Goal: Find specific page/section: Find specific page/section

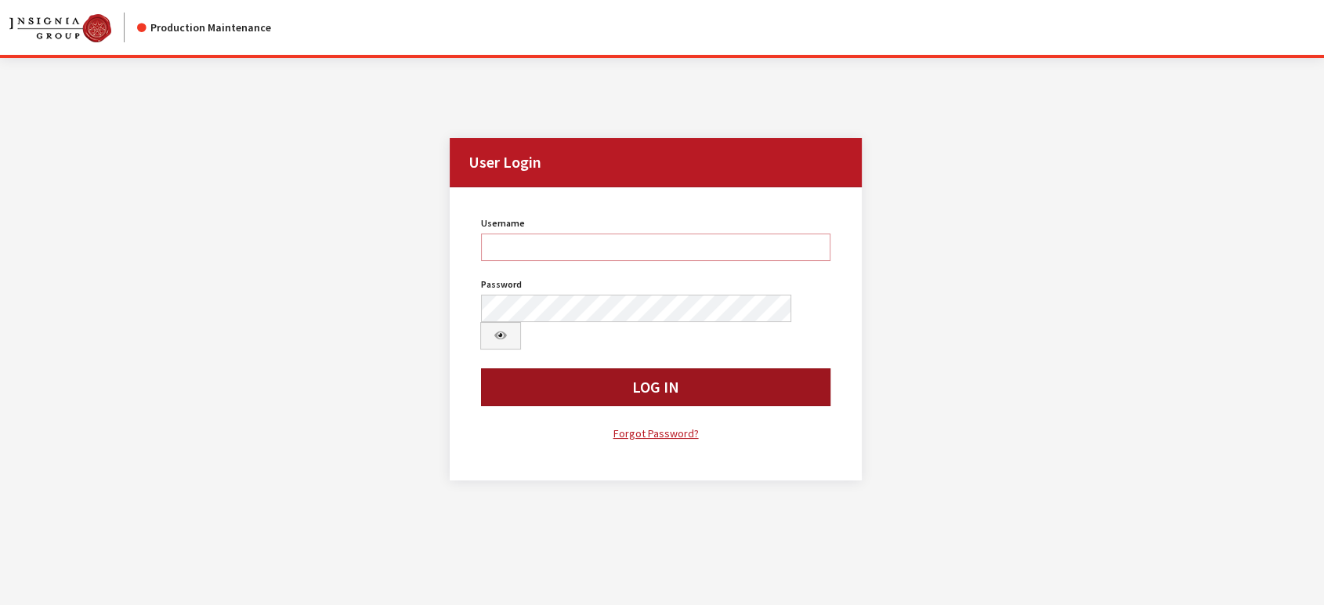
type input "jludwig"
click at [584, 368] on button "Log In" at bounding box center [655, 387] width 349 height 38
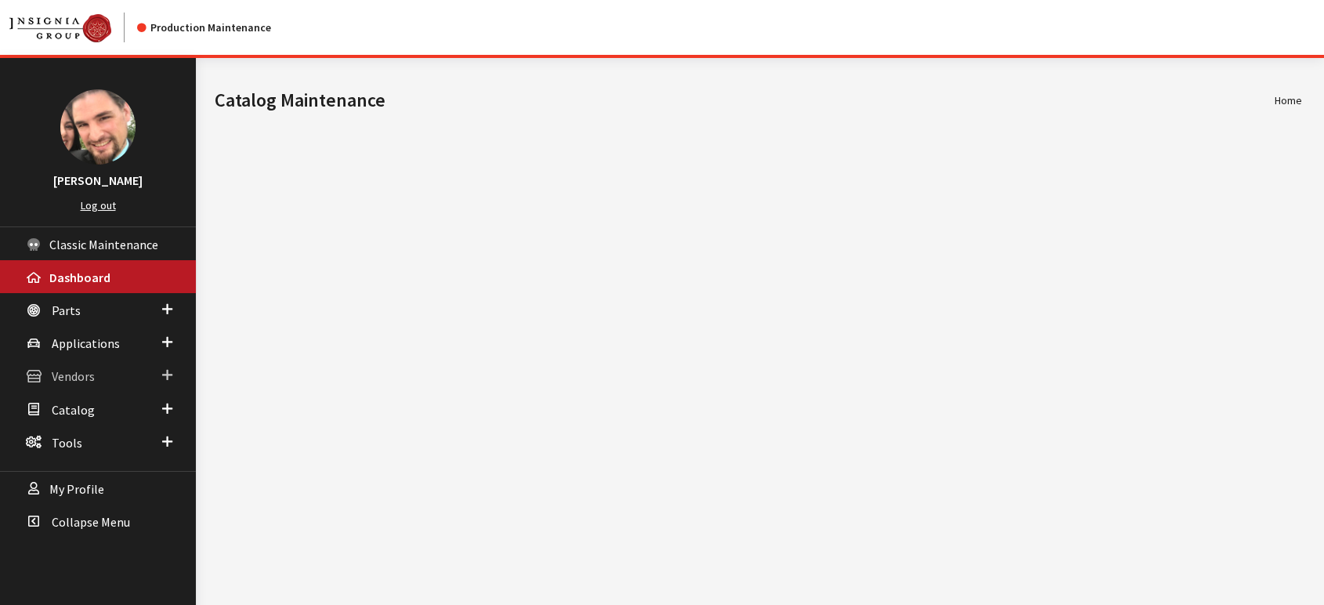
click at [81, 377] on span "Vendors" at bounding box center [73, 377] width 43 height 16
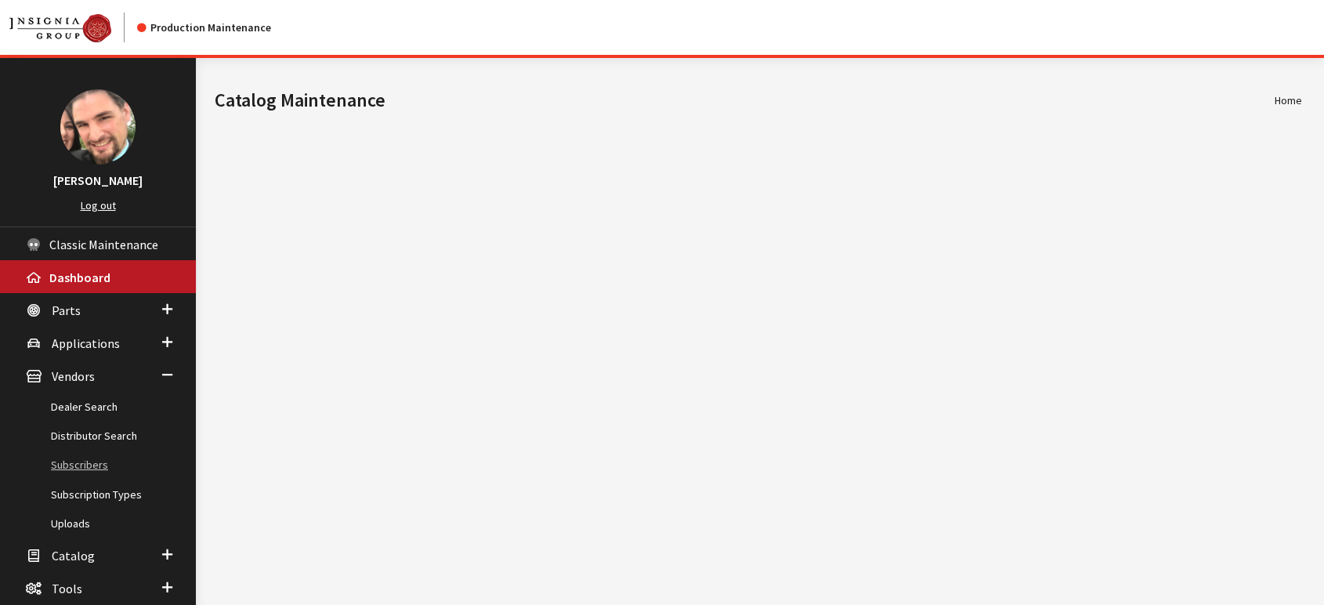
click at [68, 459] on link "Subscribers" at bounding box center [98, 464] width 196 height 29
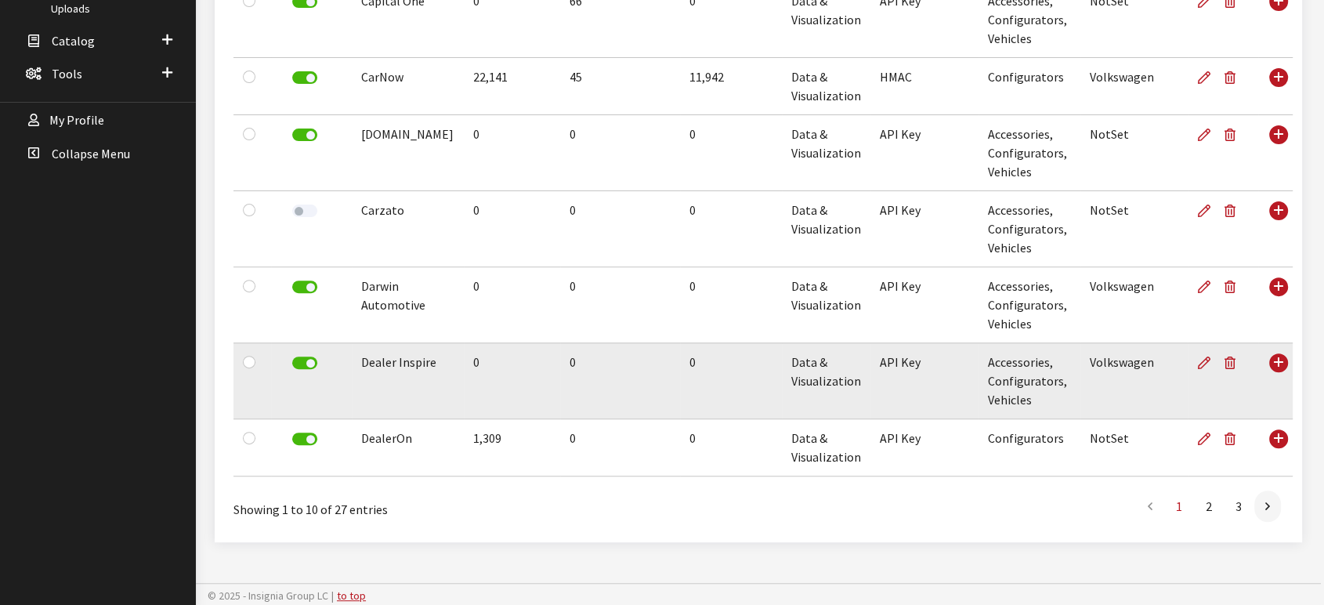
scroll to position [515, 0]
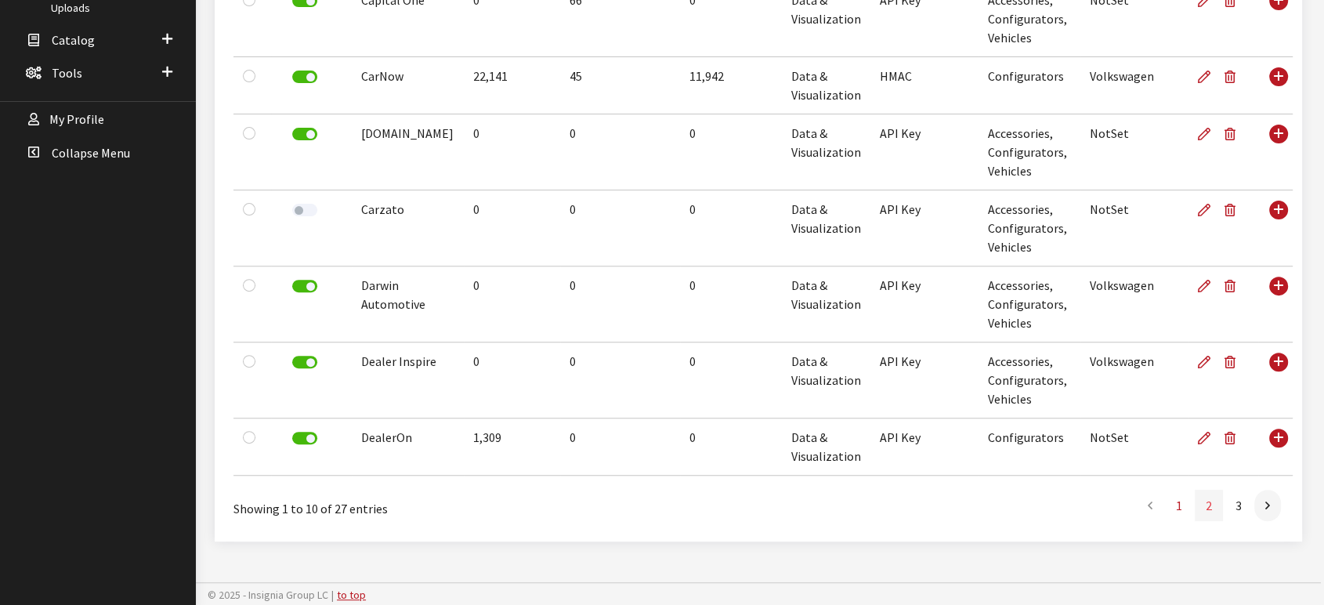
click at [1209, 506] on link "2" at bounding box center [1209, 505] width 28 height 31
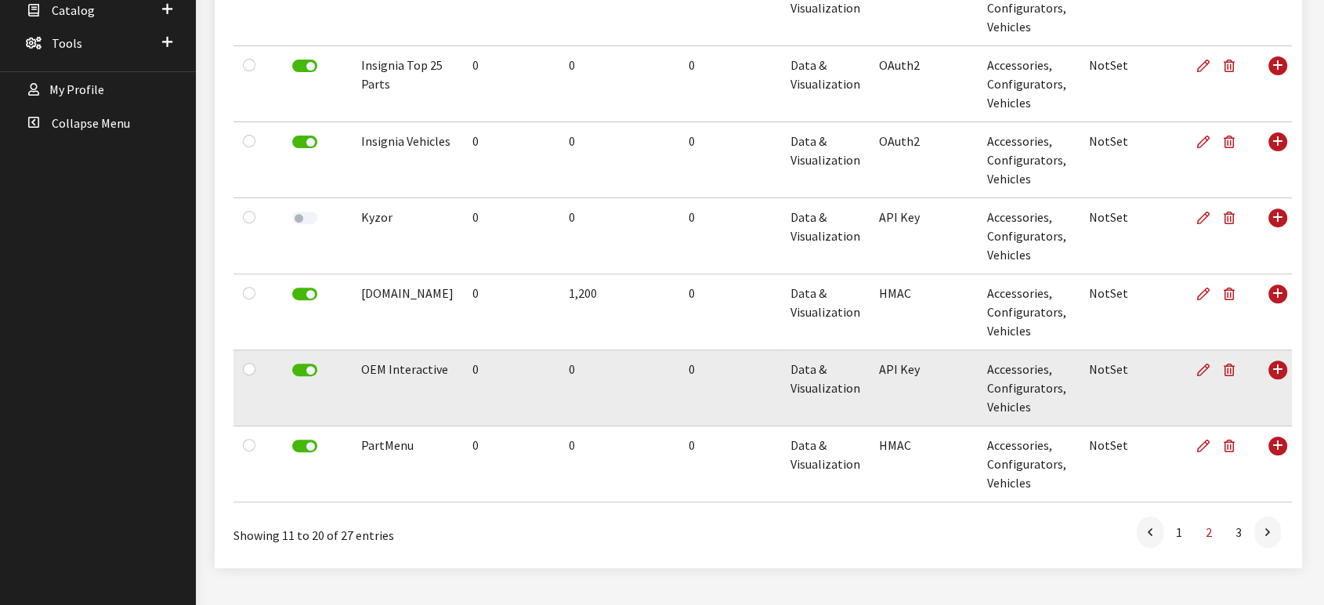
scroll to position [572, 0]
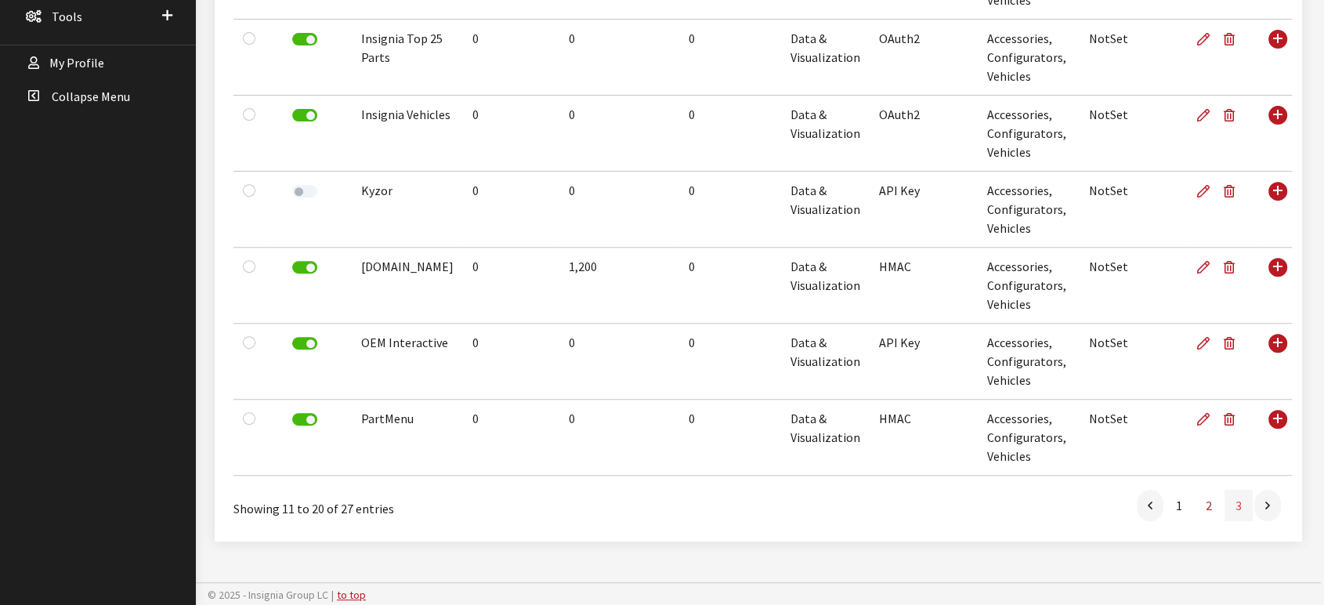
click at [1238, 504] on link "3" at bounding box center [1238, 505] width 28 height 31
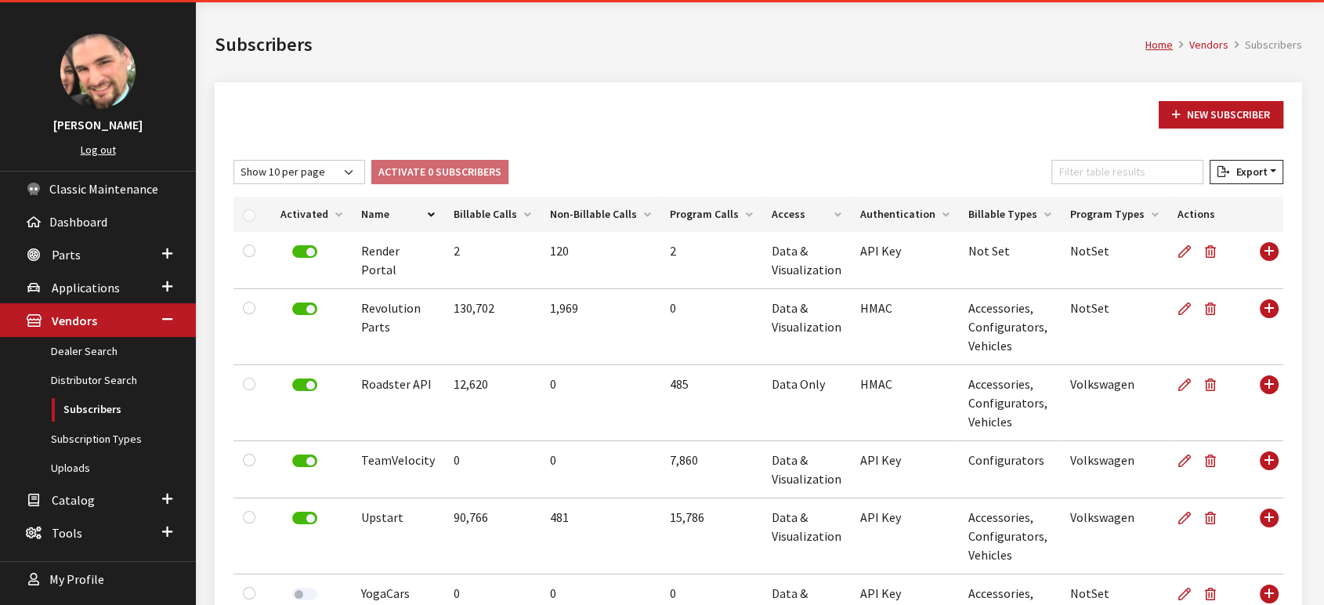
scroll to position [0, 0]
